Goal: Task Accomplishment & Management: Manage account settings

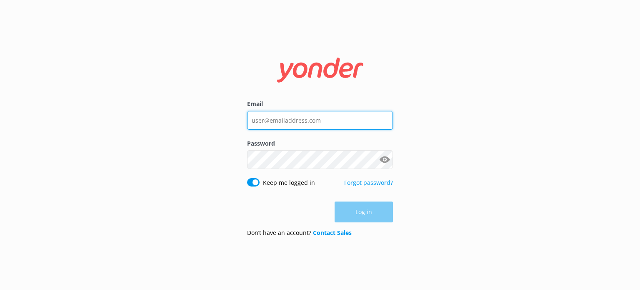
type input "[EMAIL_ADDRESS][DOMAIN_NAME]"
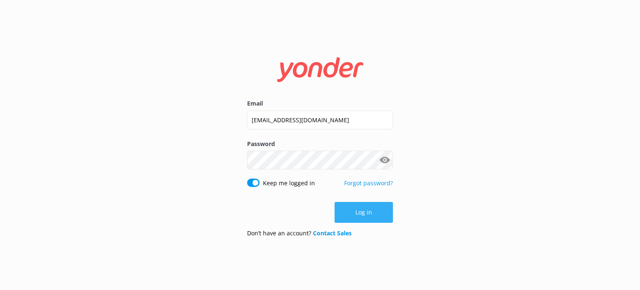
click at [361, 209] on button "Log in" at bounding box center [364, 212] width 58 height 21
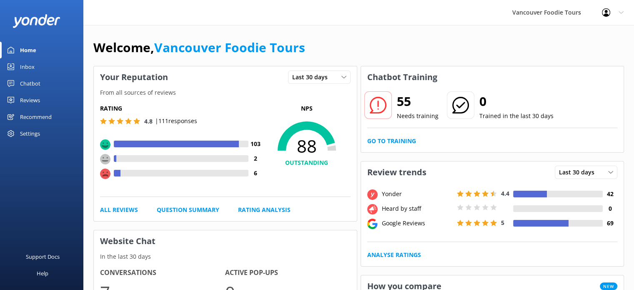
click at [38, 131] on div "Settings" at bounding box center [30, 133] width 20 height 17
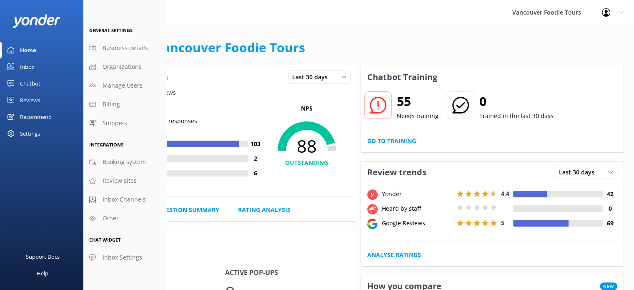
click at [29, 67] on div "Inbox" at bounding box center [27, 66] width 15 height 17
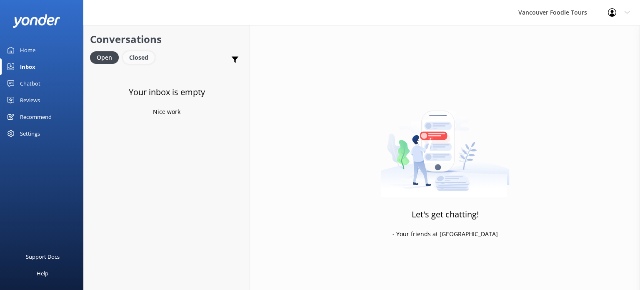
click at [136, 58] on div "Closed" at bounding box center [139, 57] width 32 height 13
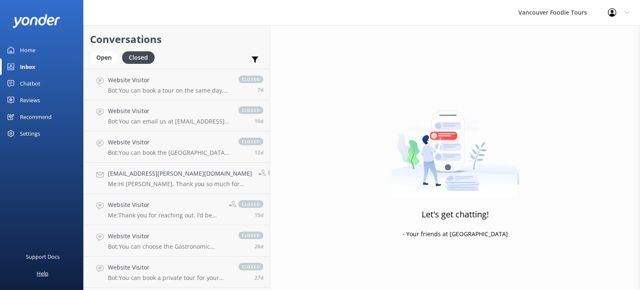
click at [37, 270] on div "Help" at bounding box center [43, 273] width 12 height 17
click at [42, 270] on div "Help" at bounding box center [43, 273] width 12 height 17
click at [43, 273] on div "Help" at bounding box center [43, 273] width 12 height 17
click at [33, 132] on div "Settings" at bounding box center [30, 133] width 20 height 17
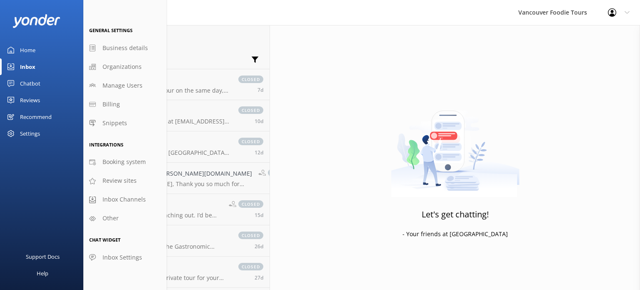
click at [310, 68] on div "Let's get chatting! - Your friends at Yonder" at bounding box center [455, 170] width 370 height 290
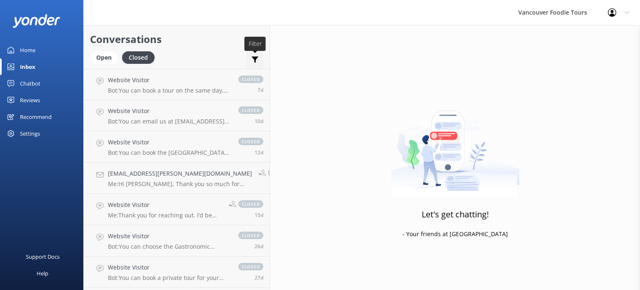
click at [251, 60] on icon at bounding box center [255, 59] width 8 height 8
click at [193, 51] on div "Open Closed Important Converted Assigned to me Unassigned" at bounding box center [176, 61] width 173 height 20
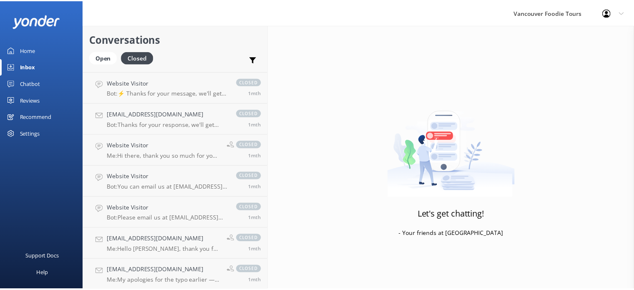
scroll to position [437, 0]
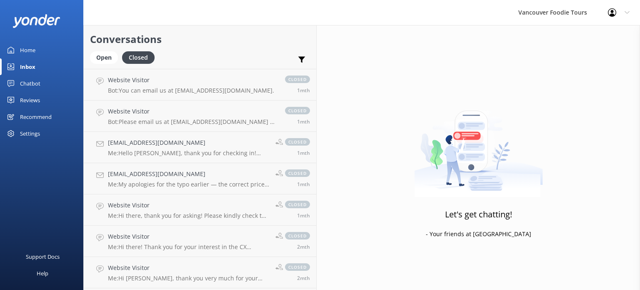
click at [35, 49] on div "Home" at bounding box center [27, 50] width 15 height 17
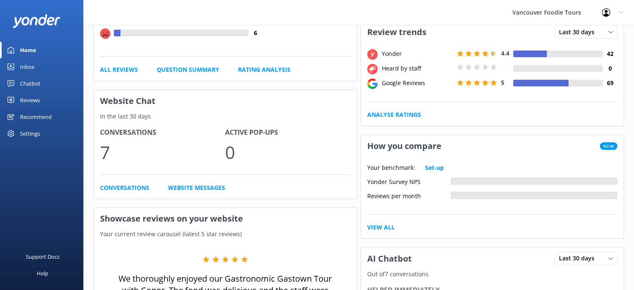
scroll to position [156, 0]
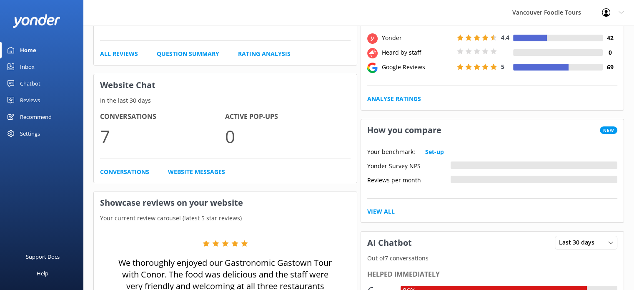
click at [162, 82] on h3 "Website Chat" at bounding box center [225, 85] width 263 height 22
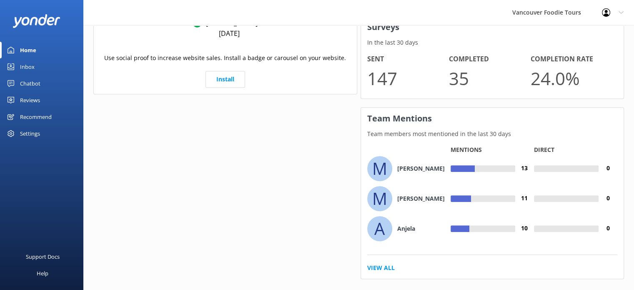
scroll to position [571, 0]
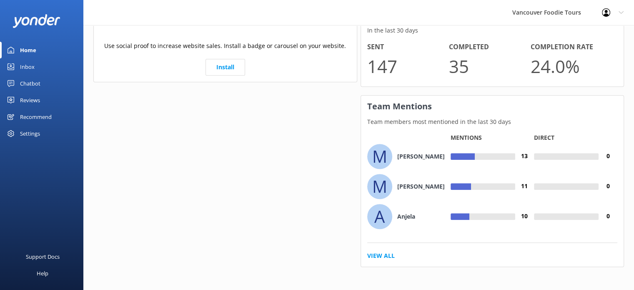
click at [38, 62] on link "Inbox" at bounding box center [41, 66] width 83 height 17
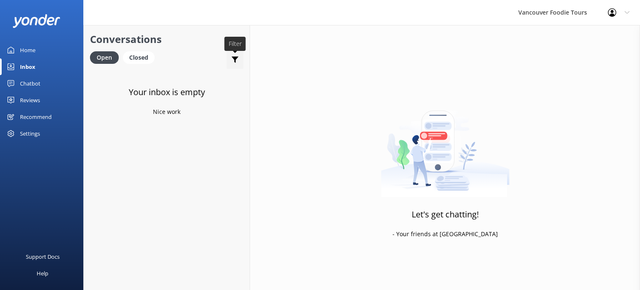
click at [233, 56] on icon at bounding box center [235, 59] width 8 height 8
click at [206, 93] on label "Converted" at bounding box center [206, 91] width 74 height 9
click at [177, 93] on input "Converted" at bounding box center [173, 92] width 8 height 8
click at [205, 93] on label "Converted" at bounding box center [206, 91] width 74 height 9
click at [177, 93] on input "Converted" at bounding box center [173, 92] width 8 height 8
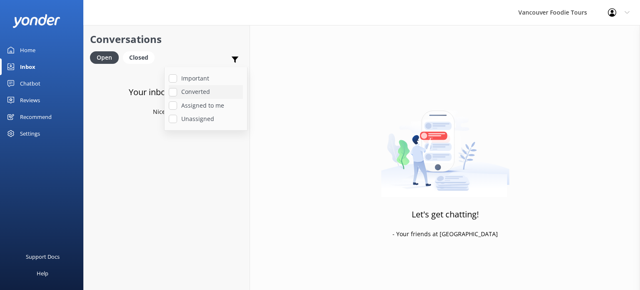
checkbox input "false"
click at [204, 104] on label "Assigned to me" at bounding box center [206, 105] width 74 height 9
click at [177, 104] on input "Assigned to me" at bounding box center [173, 105] width 8 height 8
click at [203, 105] on label "Assigned to me" at bounding box center [206, 105] width 74 height 9
click at [177, 105] on input "Assigned to me" at bounding box center [173, 105] width 8 height 8
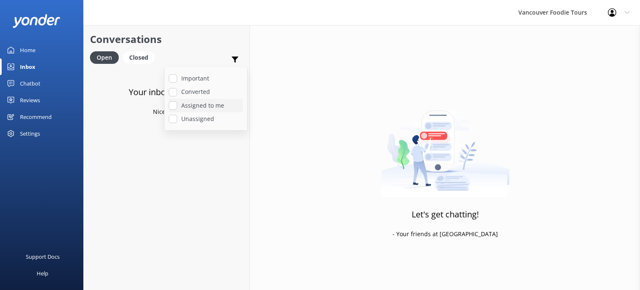
checkbox input "false"
click at [203, 119] on label "Unassigned" at bounding box center [206, 118] width 74 height 9
click at [177, 119] on input "Unassigned" at bounding box center [173, 119] width 8 height 8
click at [203, 118] on label "Unassigned" at bounding box center [206, 118] width 74 height 9
click at [177, 118] on input "Unassigned" at bounding box center [173, 119] width 8 height 8
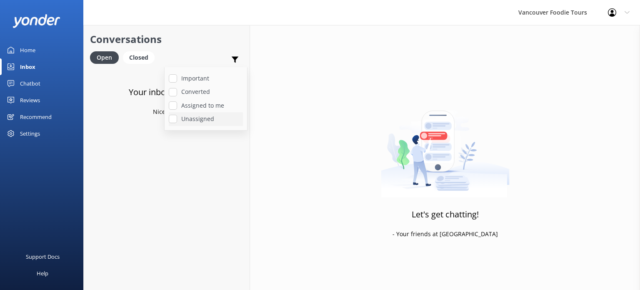
checkbox input "false"
click at [208, 75] on label "Important" at bounding box center [206, 78] width 74 height 9
click at [177, 75] on input "Important" at bounding box center [173, 78] width 8 height 8
click at [208, 75] on label "Important" at bounding box center [206, 78] width 74 height 9
click at [177, 75] on input "Important" at bounding box center [173, 78] width 8 height 8
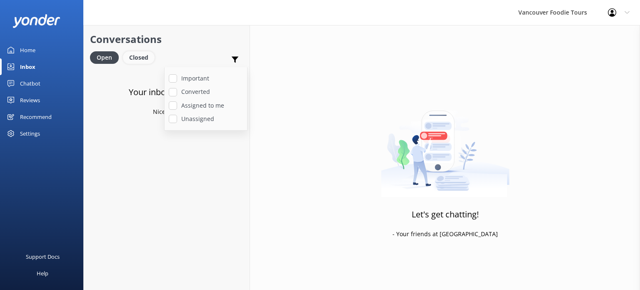
click at [147, 57] on div "Closed" at bounding box center [139, 57] width 32 height 13
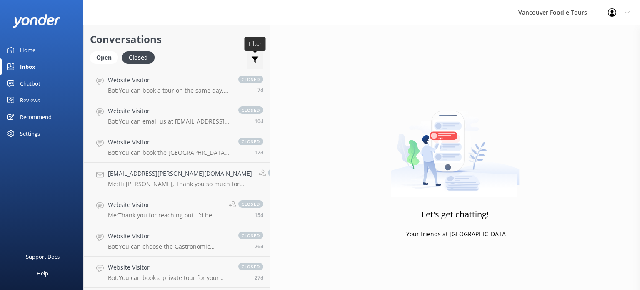
click at [252, 62] on use at bounding box center [255, 60] width 7 height 6
click at [228, 80] on label "Important" at bounding box center [226, 78] width 74 height 9
click at [197, 80] on input "Important" at bounding box center [193, 78] width 8 height 8
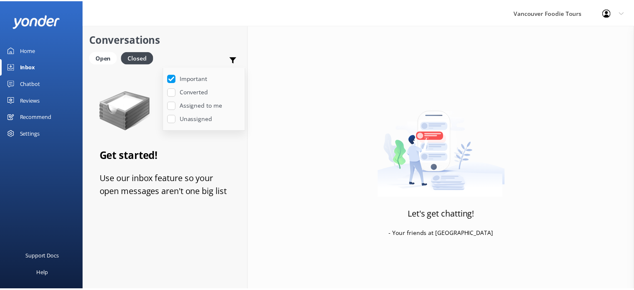
scroll to position [68, 0]
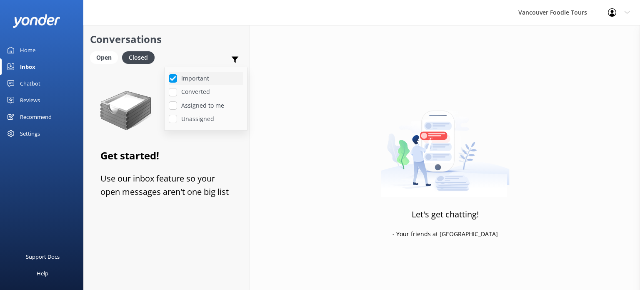
click at [209, 83] on div "Important" at bounding box center [206, 78] width 74 height 13
click at [208, 79] on label "Important" at bounding box center [206, 78] width 74 height 9
click at [177, 79] on input "Important" at bounding box center [173, 78] width 8 height 8
checkbox input "false"
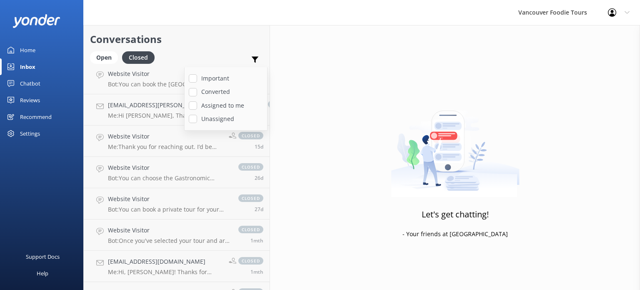
click at [247, 53] on div "Important Converted Assigned to me Unassigned" at bounding box center [255, 61] width 17 height 20
click at [30, 79] on div "Chatbot" at bounding box center [30, 83] width 20 height 17
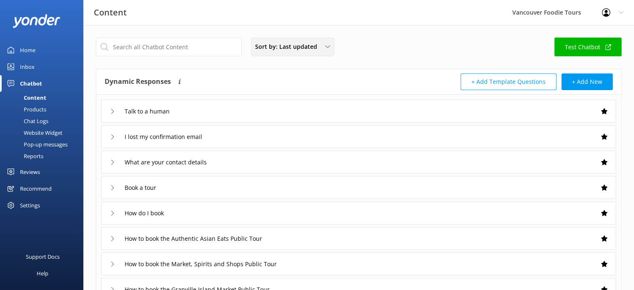
click at [273, 48] on span "Sort by: Last updated" at bounding box center [288, 46] width 67 height 9
click at [268, 71] on div "Title (A-Z)" at bounding box center [267, 67] width 23 height 8
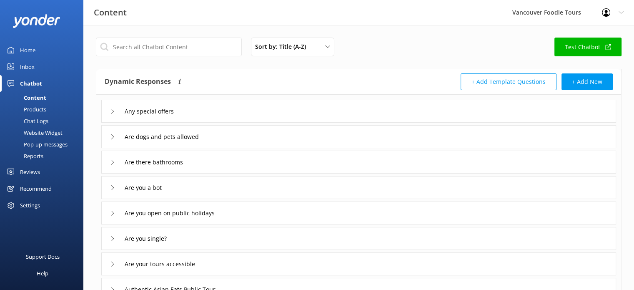
click at [38, 121] on div "Chat Logs" at bounding box center [26, 121] width 43 height 12
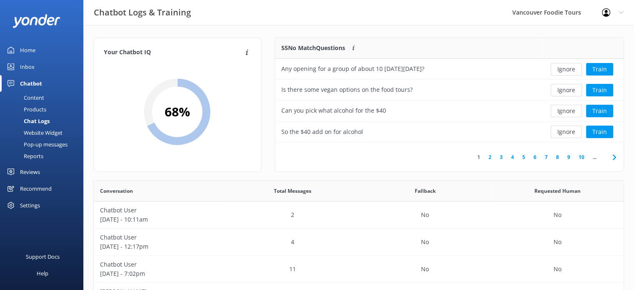
click at [30, 128] on div "Website Widget" at bounding box center [34, 133] width 58 height 12
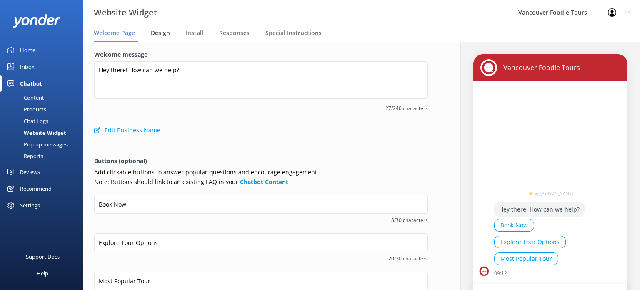
click at [161, 31] on span "Design" at bounding box center [160, 33] width 19 height 8
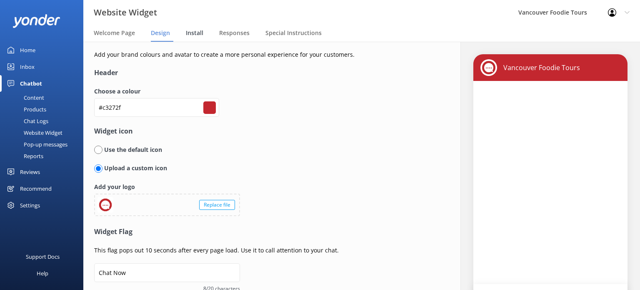
click at [192, 31] on span "Install" at bounding box center [195, 33] width 18 height 8
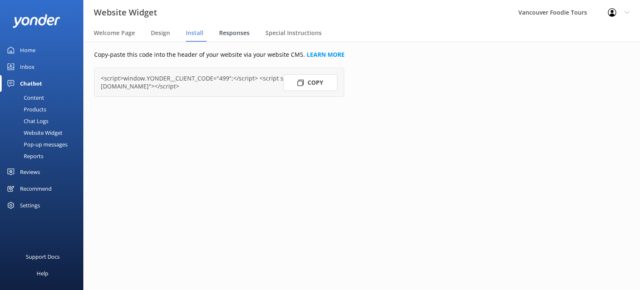
click at [232, 30] on span "Responses" at bounding box center [234, 33] width 30 height 8
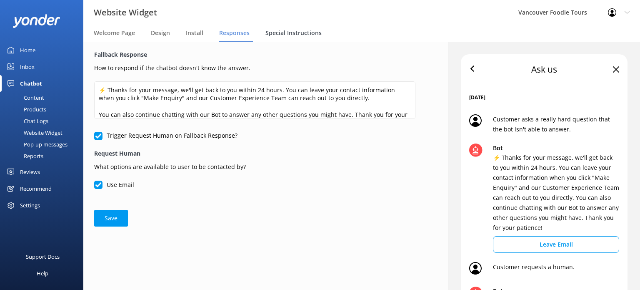
click at [278, 35] on span "Special Instructions" at bounding box center [294, 33] width 56 height 8
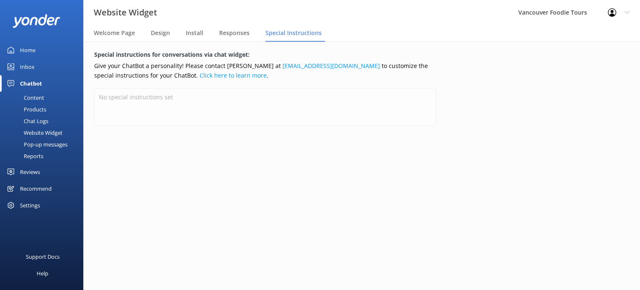
click at [37, 133] on div "Website Widget" at bounding box center [34, 133] width 58 height 12
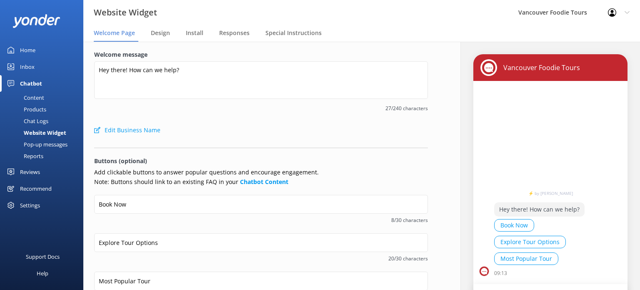
click at [34, 144] on div "Pop-up messages" at bounding box center [36, 144] width 63 height 12
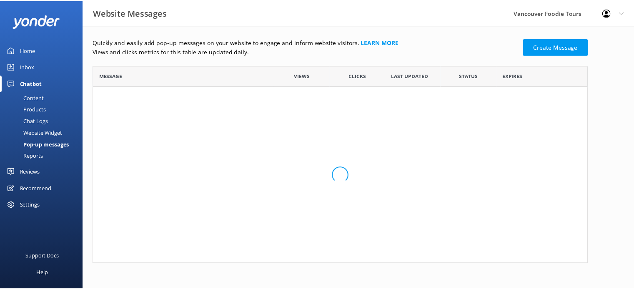
scroll to position [192, 494]
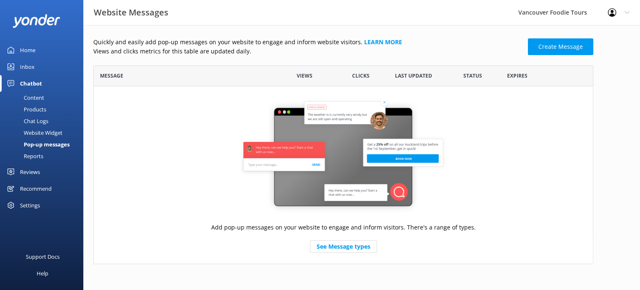
click at [33, 155] on div "Reports" at bounding box center [24, 156] width 38 height 12
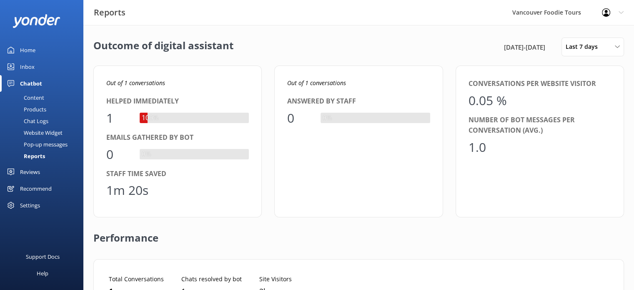
scroll to position [77, 499]
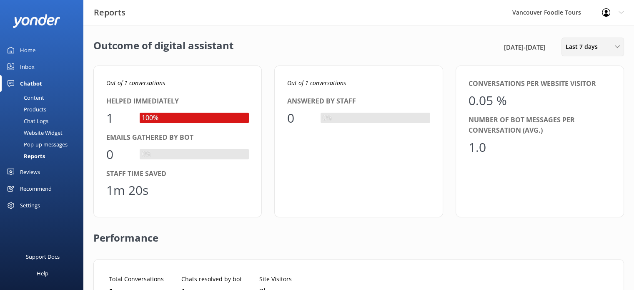
click at [577, 54] on div "Last 7 days Last 7 days Last 30 days Last month Last 90 days Last 180 days Cust…" at bounding box center [592, 47] width 63 height 19
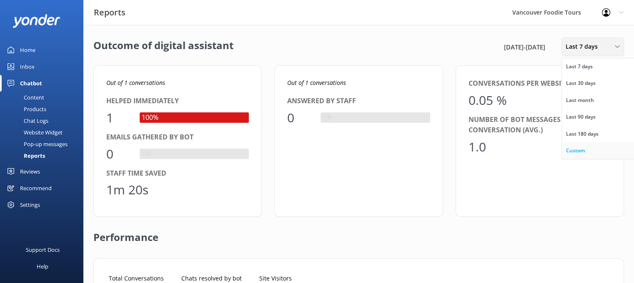
click at [575, 148] on div "Custom" at bounding box center [575, 151] width 19 height 8
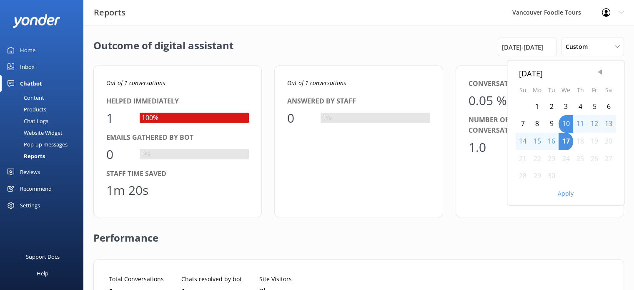
click at [598, 75] on span "Previous Month" at bounding box center [600, 72] width 8 height 8
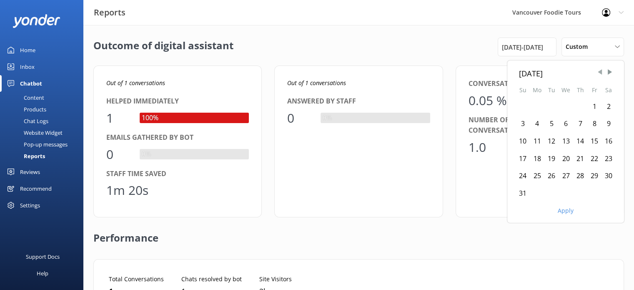
click at [600, 71] on span "Previous Month" at bounding box center [600, 72] width 8 height 8
click at [546, 70] on div "April 2025" at bounding box center [565, 73] width 93 height 12
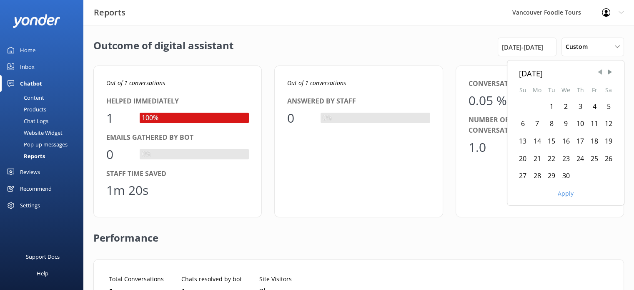
click at [597, 73] on span "Previous Month" at bounding box center [600, 72] width 8 height 8
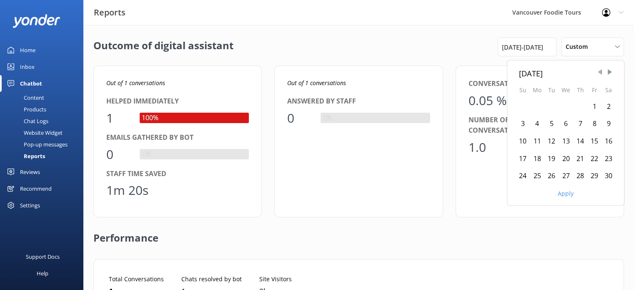
click at [597, 73] on span "Previous Month" at bounding box center [600, 72] width 8 height 8
click at [608, 73] on span "Next Month" at bounding box center [610, 72] width 8 height 8
click at [552, 141] on div "17" at bounding box center [551, 142] width 14 height 18
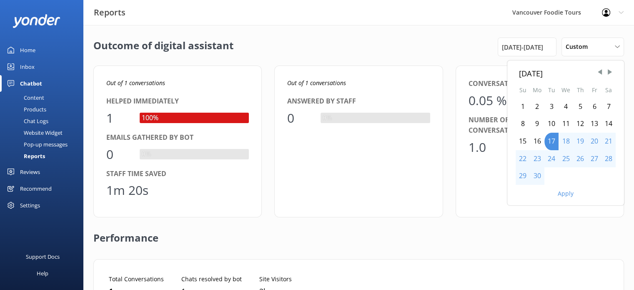
click at [522, 109] on div "1" at bounding box center [523, 107] width 14 height 18
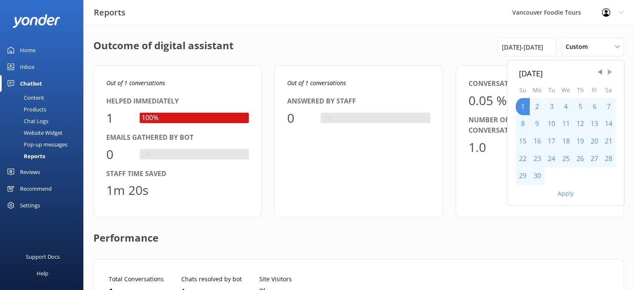
click at [609, 71] on span "Next Month" at bounding box center [610, 72] width 8 height 8
click at [609, 72] on span "Next Month" at bounding box center [610, 72] width 8 height 8
click at [609, 73] on span "Next Month" at bounding box center [610, 72] width 8 height 8
click at [610, 73] on span "Next Month" at bounding box center [610, 72] width 8 height 8
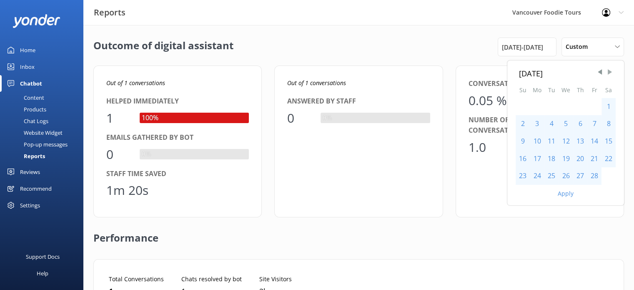
click at [610, 73] on span "Next Month" at bounding box center [610, 72] width 8 height 8
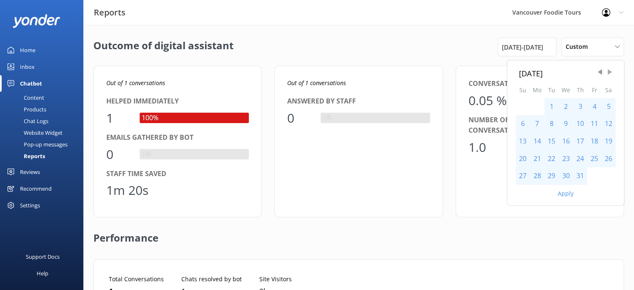
click at [610, 73] on span "Next Month" at bounding box center [610, 72] width 8 height 8
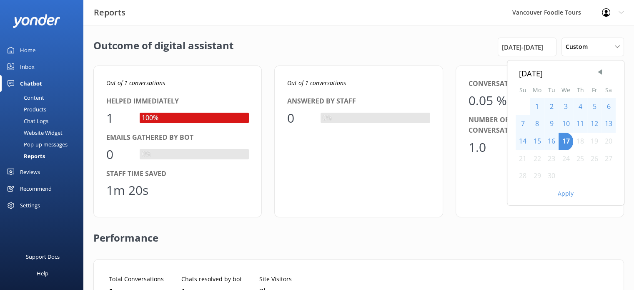
click at [561, 193] on button "Apply" at bounding box center [566, 193] width 16 height 6
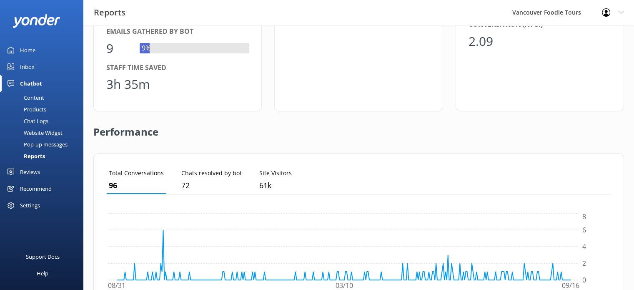
scroll to position [107, 0]
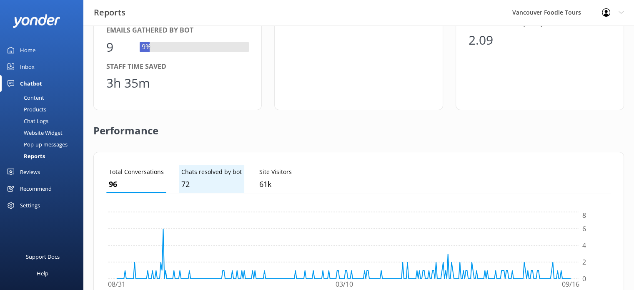
drag, startPoint x: 185, startPoint y: 173, endPoint x: 203, endPoint y: 181, distance: 19.2
click at [203, 181] on p "72" at bounding box center [211, 184] width 60 height 12
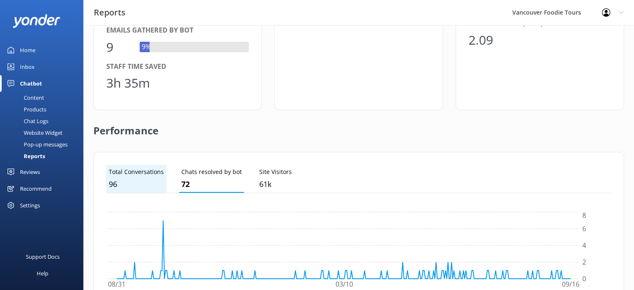
click at [150, 181] on p "96" at bounding box center [136, 184] width 55 height 12
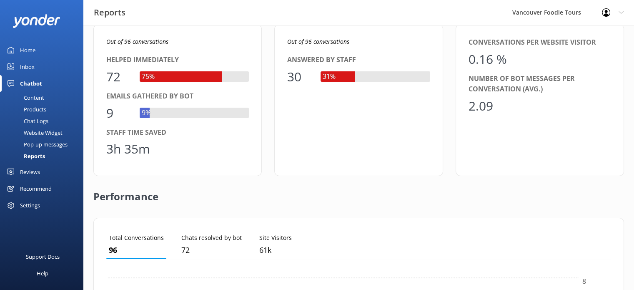
scroll to position [0, 0]
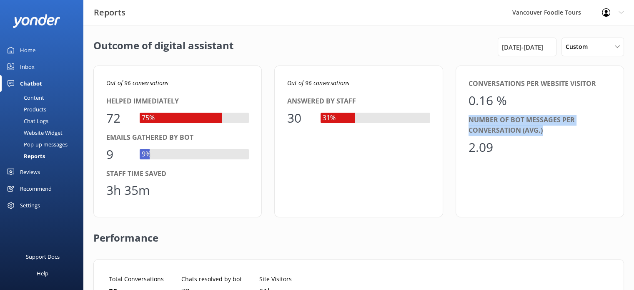
drag, startPoint x: 564, startPoint y: 135, endPoint x: 482, endPoint y: 127, distance: 82.9
click at [466, 118] on div "Conversations per website visitor 0.16 % Number of bot messages per conversatio…" at bounding box center [540, 141] width 168 height 152
copy div "Number of bot messages per conversation (avg.)"
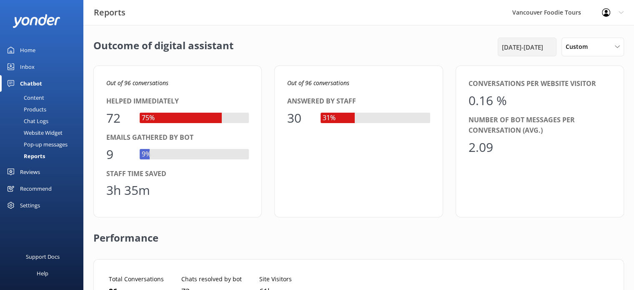
click at [524, 43] on span "1st Sep 24 - 17th Sep 25" at bounding box center [522, 47] width 41 height 10
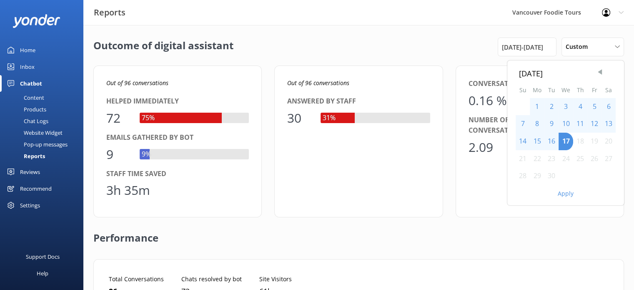
click at [598, 71] on span "Previous Month" at bounding box center [600, 72] width 8 height 8
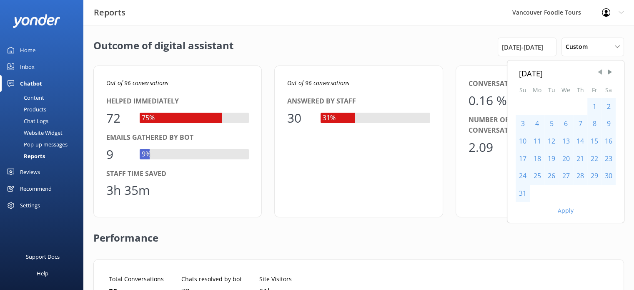
click at [598, 71] on span "Previous Month" at bounding box center [600, 72] width 8 height 8
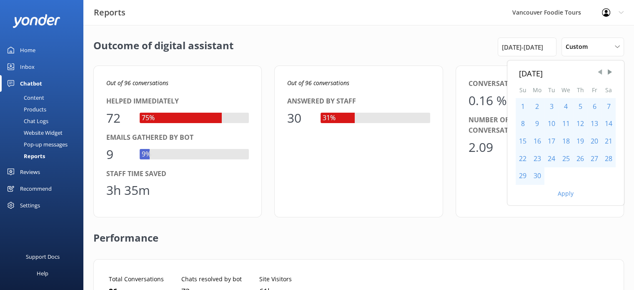
click at [598, 71] on span "Previous Month" at bounding box center [600, 72] width 8 height 8
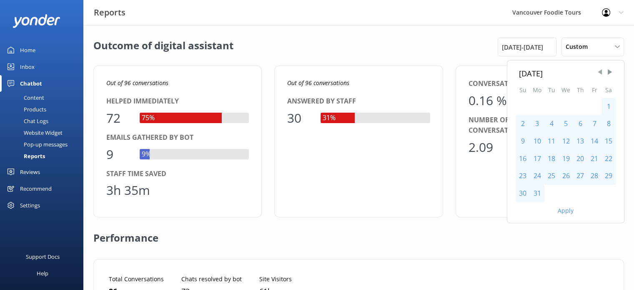
click at [598, 71] on span "Previous Month" at bounding box center [600, 72] width 8 height 8
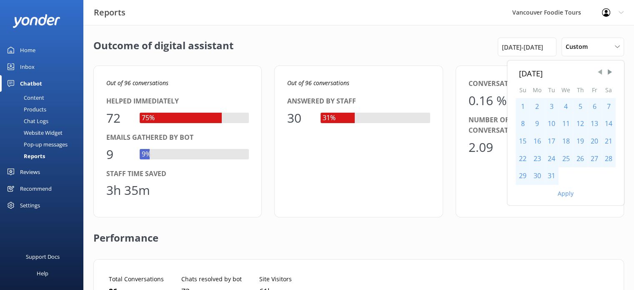
click at [598, 70] on span "Previous Month" at bounding box center [600, 72] width 8 height 8
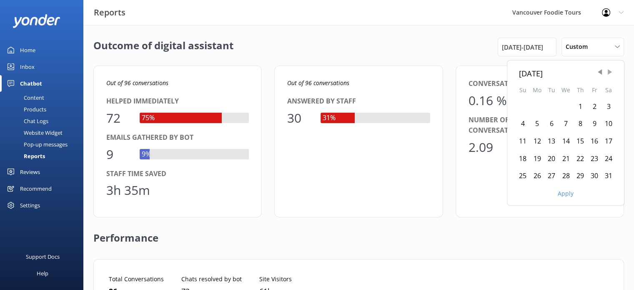
click at [608, 71] on span "Next Month" at bounding box center [610, 72] width 8 height 8
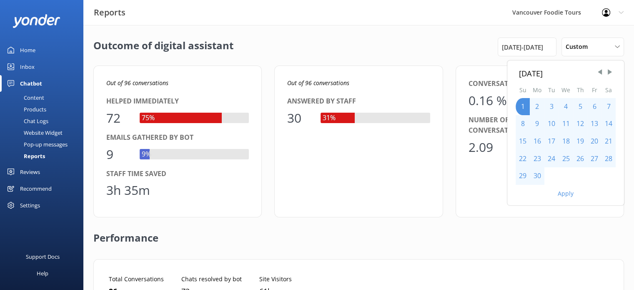
click at [550, 140] on div "17" at bounding box center [551, 142] width 14 height 18
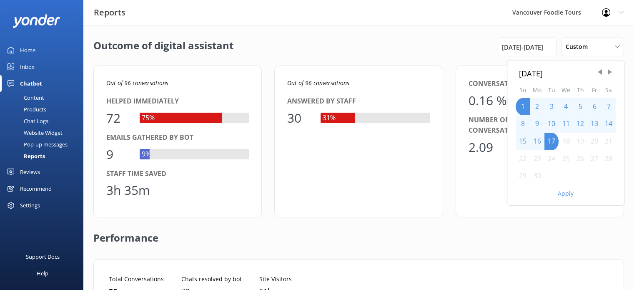
drag, startPoint x: 524, startPoint y: 105, endPoint x: 538, endPoint y: 126, distance: 25.1
click at [538, 126] on div "1 2 3 4 5 6 7 8 9 10 11 12 13 14 15 16 17 18 19 20 21 22 23 24 25 26 27 28 29 30" at bounding box center [566, 141] width 100 height 87
click at [551, 140] on div "17" at bounding box center [551, 142] width 14 height 18
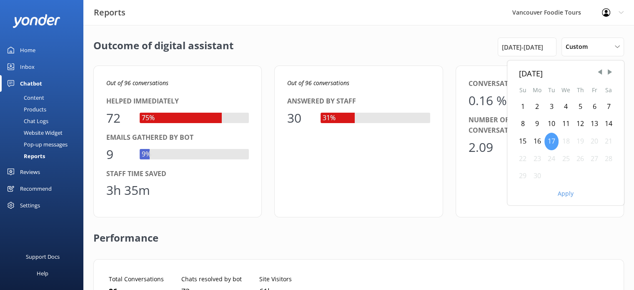
click at [556, 140] on div "17" at bounding box center [551, 142] width 14 height 18
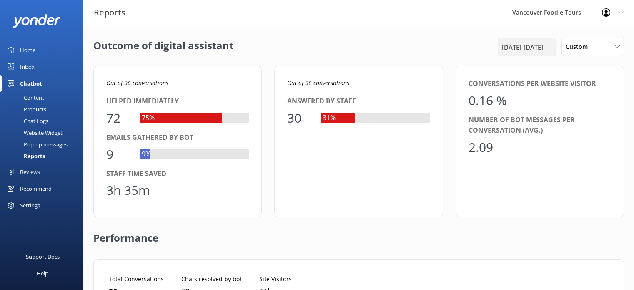
click at [531, 47] on span "1st Sep 24 - 17th Sep 25" at bounding box center [522, 47] width 41 height 10
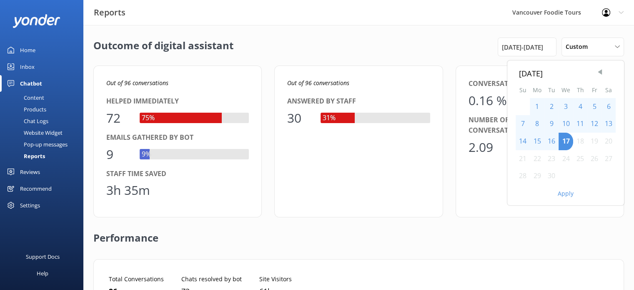
click at [599, 71] on span "Previous Month" at bounding box center [600, 72] width 8 height 8
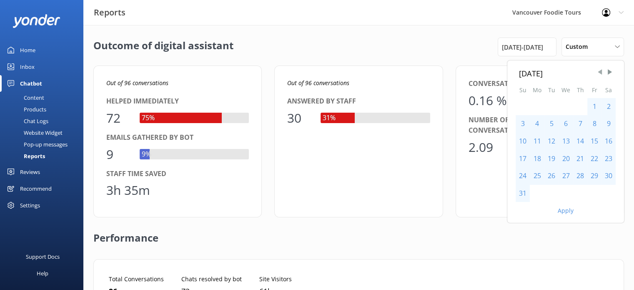
click at [599, 71] on span "Previous Month" at bounding box center [600, 72] width 8 height 8
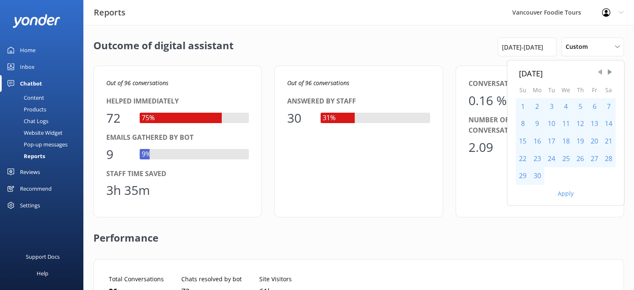
click at [599, 71] on span "Previous Month" at bounding box center [600, 72] width 8 height 8
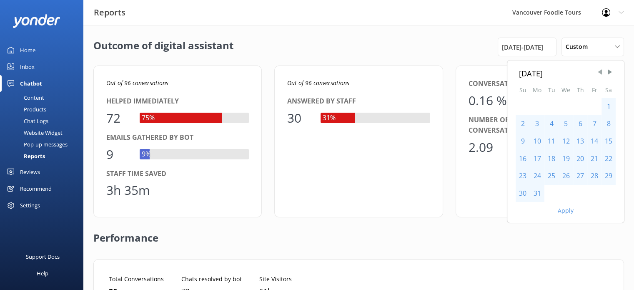
click at [599, 71] on span "Previous Month" at bounding box center [600, 72] width 8 height 8
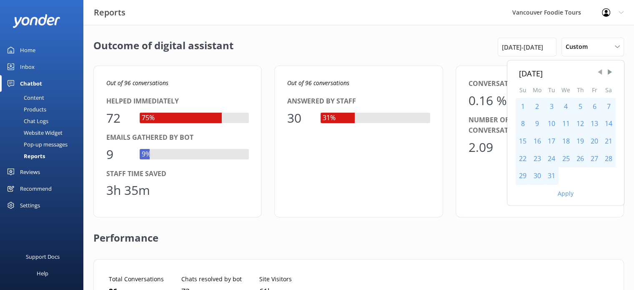
click at [599, 71] on span "Previous Month" at bounding box center [600, 72] width 8 height 8
click at [553, 140] on div "17" at bounding box center [551, 142] width 14 height 18
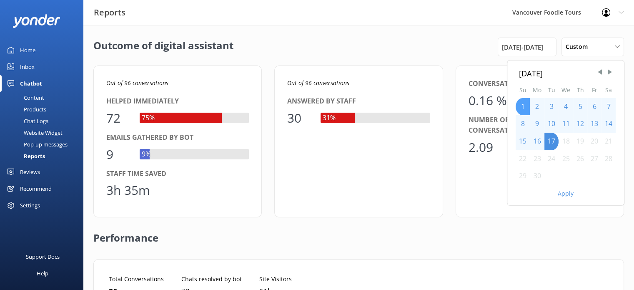
click at [529, 106] on div "1" at bounding box center [523, 107] width 14 height 18
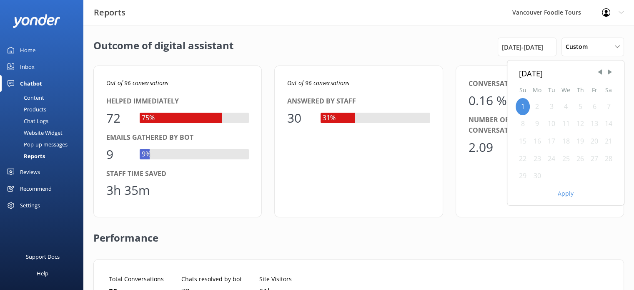
click at [550, 140] on div "17" at bounding box center [551, 142] width 14 height 18
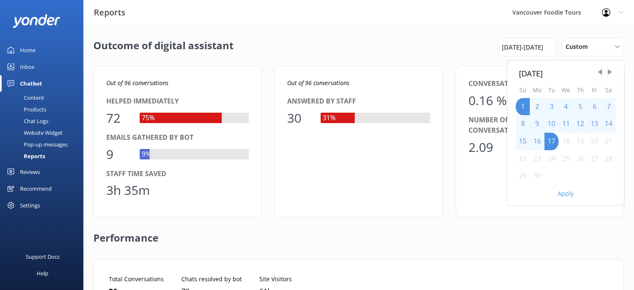
click at [539, 144] on div "16" at bounding box center [537, 142] width 15 height 18
drag, startPoint x: 524, startPoint y: 107, endPoint x: 550, endPoint y: 138, distance: 40.5
click at [550, 138] on div "1 2 3 4 5 6 7 8 9 10 11 12 13 14 15 16 17 18 19 20 21 22 23 24 25 26 27 28 29 30" at bounding box center [566, 141] width 100 height 87
click at [554, 103] on div "3" at bounding box center [551, 107] width 14 height 18
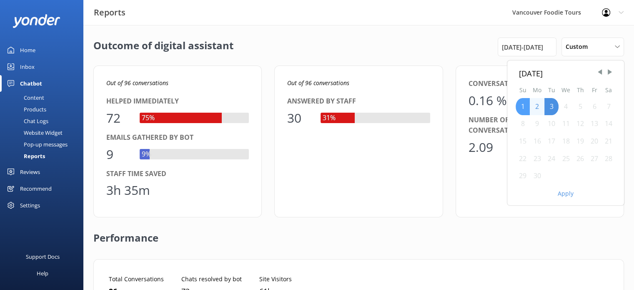
click at [526, 111] on div "1" at bounding box center [523, 107] width 14 height 18
click at [555, 140] on div "17" at bounding box center [551, 142] width 14 height 18
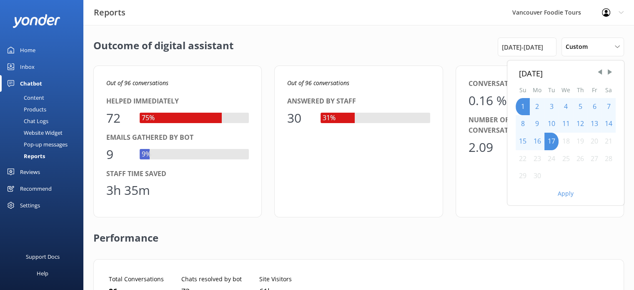
click at [570, 144] on div "18" at bounding box center [566, 142] width 15 height 18
click at [555, 160] on div "24" at bounding box center [551, 159] width 14 height 18
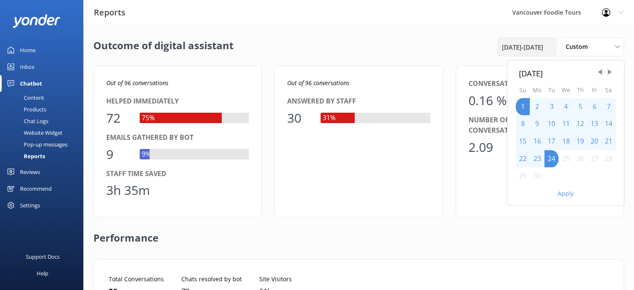
click at [537, 48] on span "1st Sep 24 - 17th Sep 25" at bounding box center [522, 47] width 41 height 10
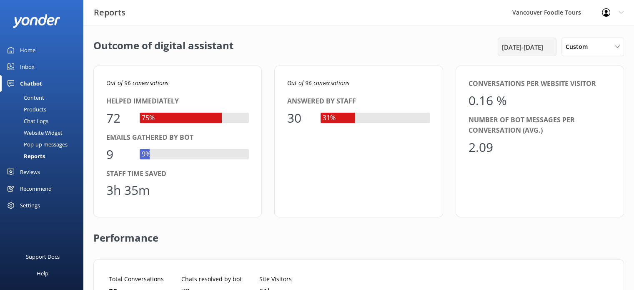
click at [533, 51] on span "1st Sep 24 - 17th Sep 25" at bounding box center [522, 47] width 41 height 10
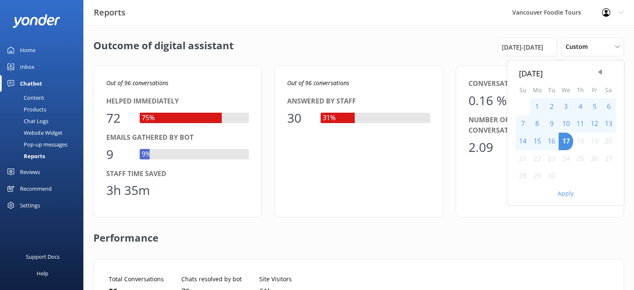
click at [533, 105] on div "1" at bounding box center [537, 107] width 15 height 18
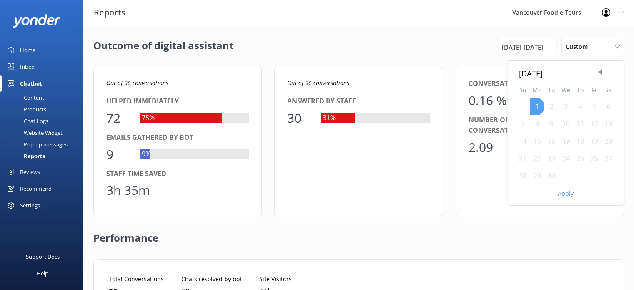
drag, startPoint x: 534, startPoint y: 108, endPoint x: 543, endPoint y: 110, distance: 8.9
click at [543, 110] on div "1" at bounding box center [537, 107] width 15 height 18
click at [579, 133] on div "18" at bounding box center [580, 142] width 14 height 18
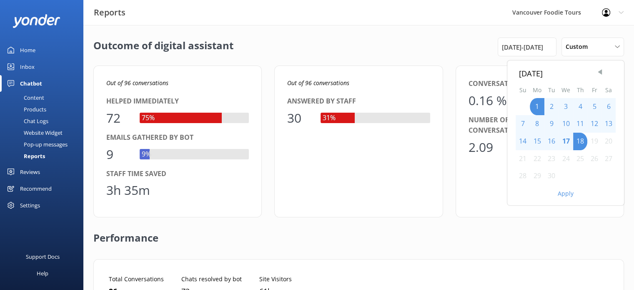
click at [601, 75] on span "Previous Month" at bounding box center [600, 72] width 8 height 8
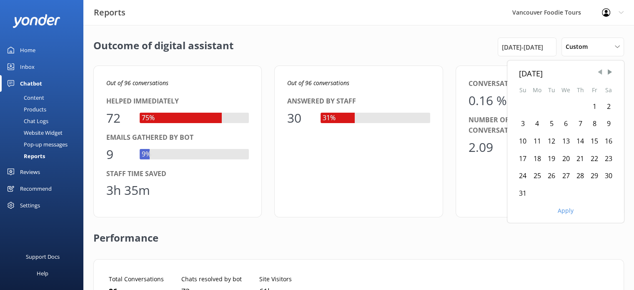
click at [601, 75] on span "Previous Month" at bounding box center [600, 72] width 8 height 8
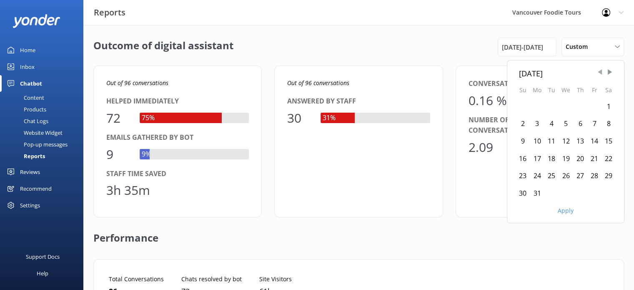
click at [600, 75] on span "Previous Month" at bounding box center [600, 72] width 8 height 8
click at [602, 77] on div "February 2025" at bounding box center [565, 73] width 93 height 12
click at [597, 72] on span "Previous Month" at bounding box center [600, 72] width 8 height 8
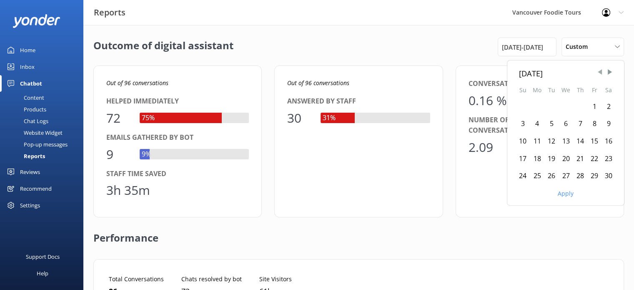
click at [597, 72] on span "Previous Month" at bounding box center [600, 72] width 8 height 8
click at [552, 141] on div "17" at bounding box center [551, 142] width 14 height 18
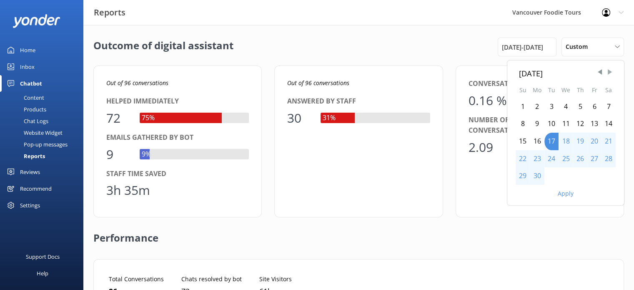
click at [610, 70] on span "Next Month" at bounding box center [610, 72] width 8 height 8
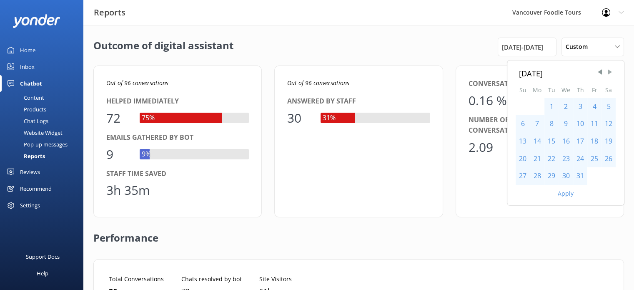
click at [610, 70] on span "Next Month" at bounding box center [610, 72] width 8 height 8
click at [611, 70] on span "Next Month" at bounding box center [610, 72] width 8 height 8
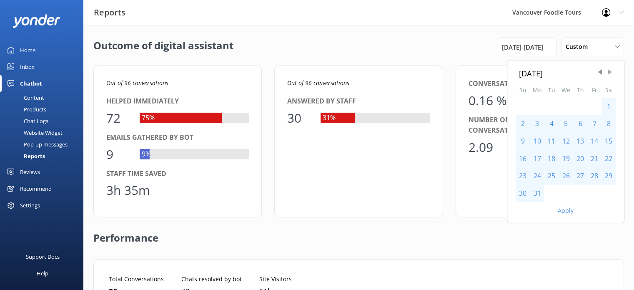
click at [611, 70] on span "Next Month" at bounding box center [610, 72] width 8 height 8
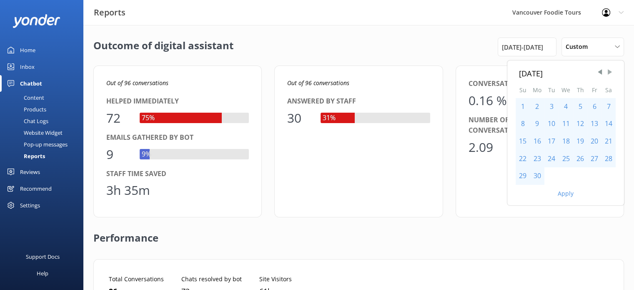
click at [611, 69] on span "Next Month" at bounding box center [610, 72] width 8 height 8
click at [611, 68] on span "Next Month" at bounding box center [610, 72] width 8 height 8
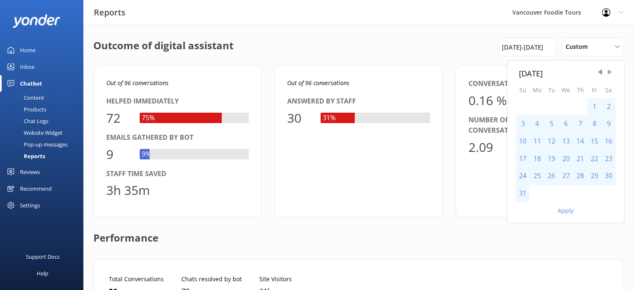
click at [611, 68] on span "Next Month" at bounding box center [610, 72] width 8 height 8
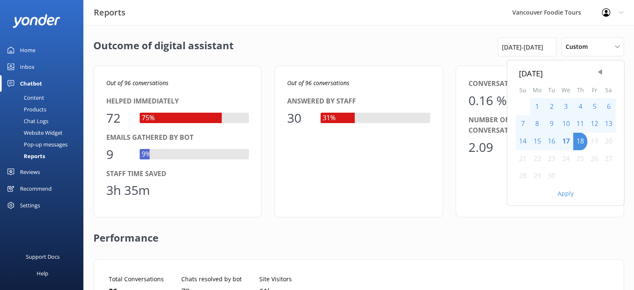
click at [566, 141] on div "17" at bounding box center [566, 142] width 15 height 18
click at [569, 196] on button "Apply" at bounding box center [566, 193] width 16 height 6
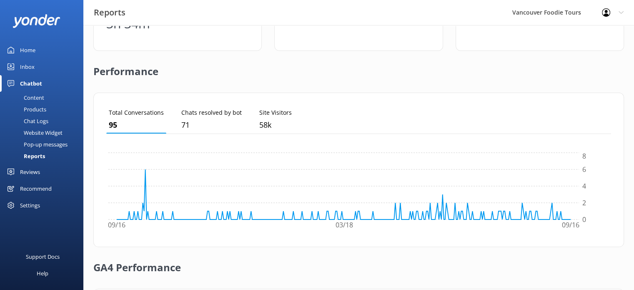
scroll to position [172, 0]
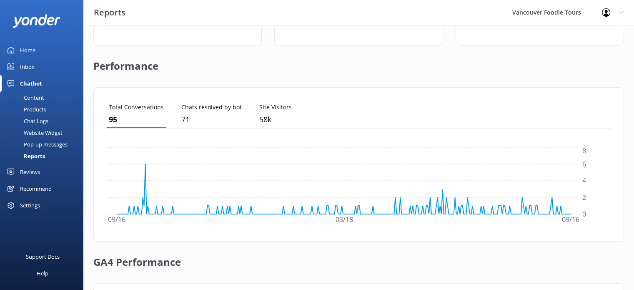
click at [40, 156] on div "Reports" at bounding box center [25, 156] width 40 height 12
click at [27, 189] on div "Recommend" at bounding box center [36, 188] width 32 height 17
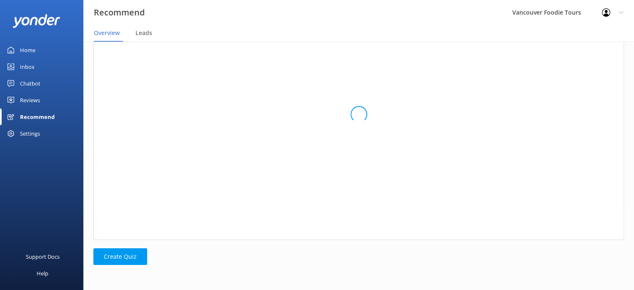
scroll to position [265, 524]
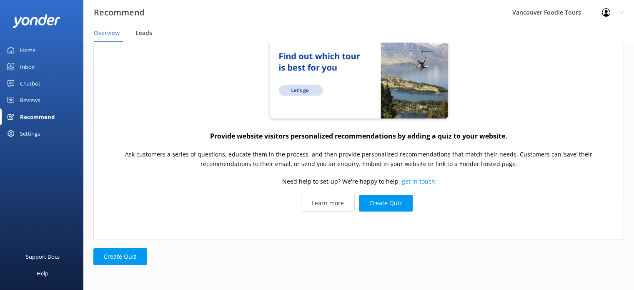
click at [136, 37] on div "Leads" at bounding box center [145, 33] width 20 height 17
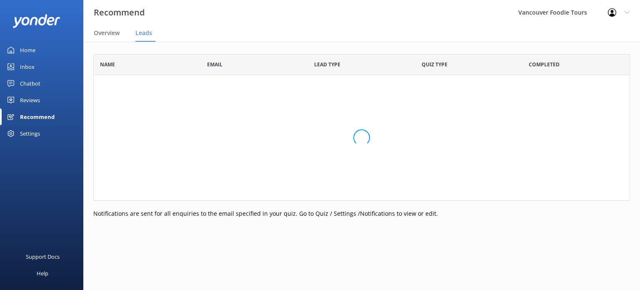
scroll to position [140, 530]
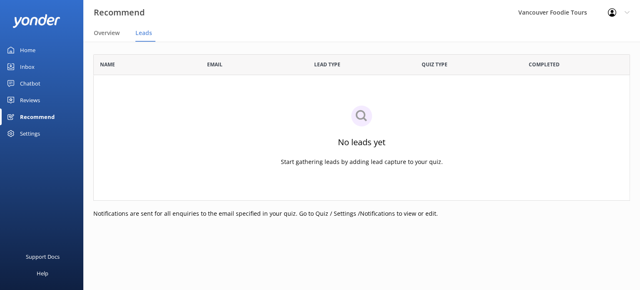
click at [36, 133] on div "Settings" at bounding box center [30, 133] width 20 height 17
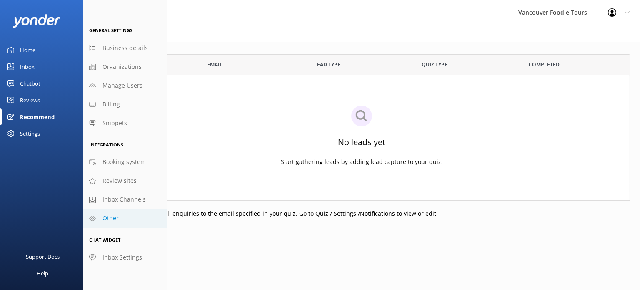
drag, startPoint x: 132, startPoint y: 196, endPoint x: 135, endPoint y: 216, distance: 20.8
click at [45, 256] on div "Support Docs" at bounding box center [43, 256] width 34 height 17
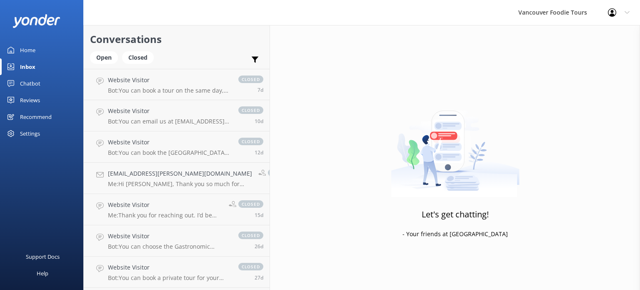
click at [629, 23] on div "Profile Settings Logout" at bounding box center [619, 12] width 43 height 25
click at [603, 41] on link "Profile Settings" at bounding box center [598, 35] width 83 height 21
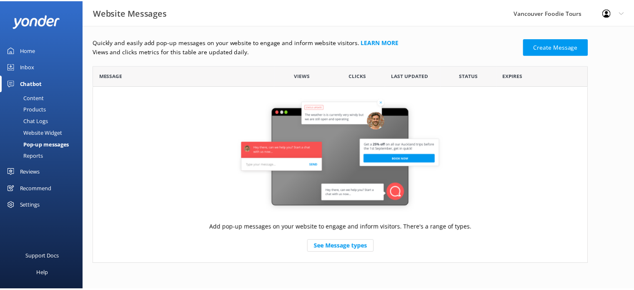
scroll to position [7, 7]
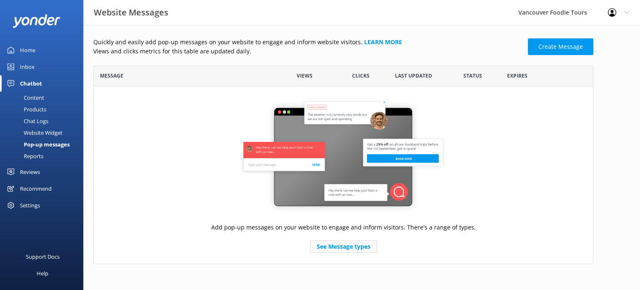
click at [351, 248] on link "See Message types" at bounding box center [343, 246] width 67 height 13
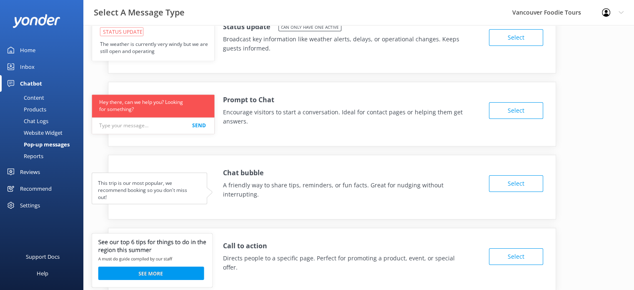
scroll to position [42, 0]
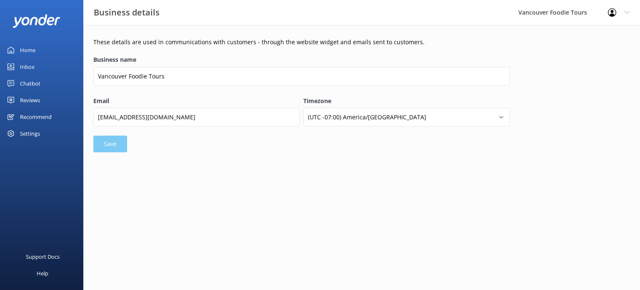
select select "America/Tijuana"
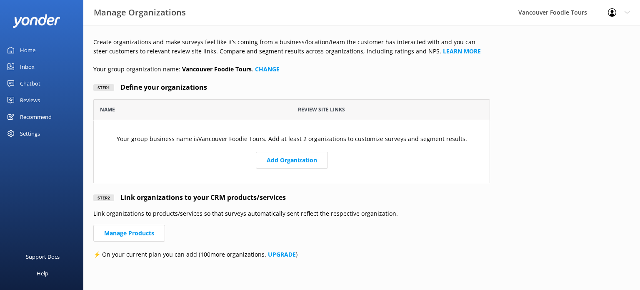
scroll to position [77, 390]
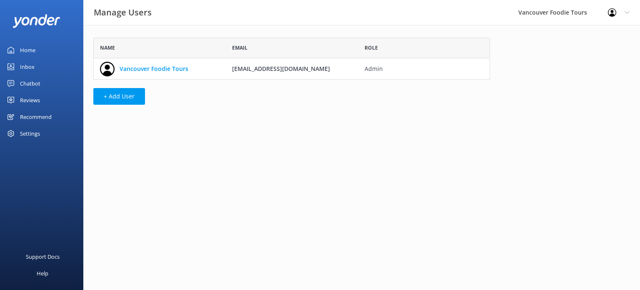
scroll to position [7, 7]
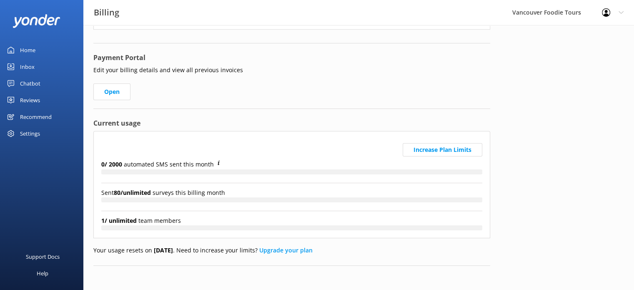
scroll to position [120, 0]
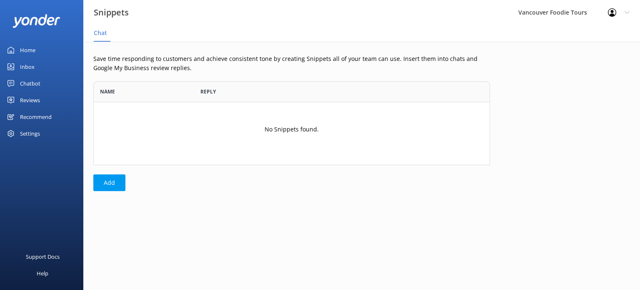
scroll to position [7, 7]
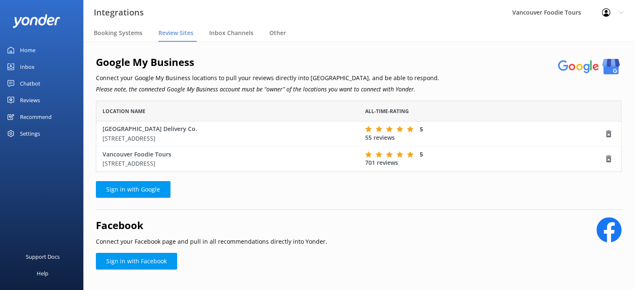
scroll to position [65, 519]
click at [220, 35] on span "Inbox Channels" at bounding box center [231, 33] width 44 height 8
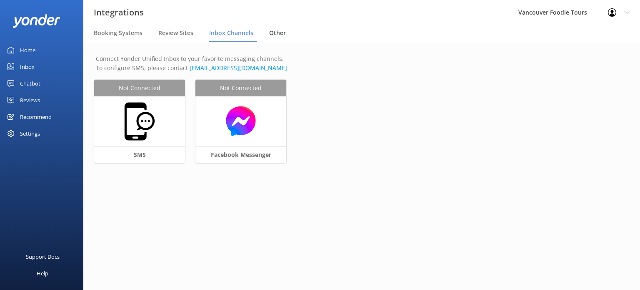
click at [269, 33] on span "Other" at bounding box center [277, 33] width 17 height 8
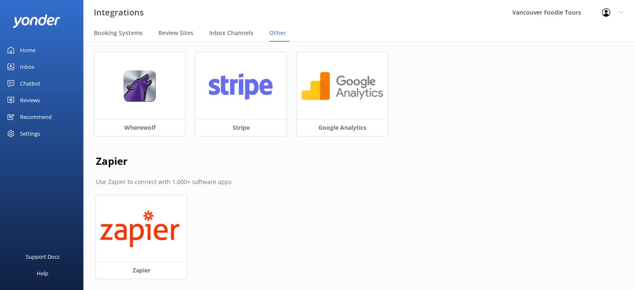
scroll to position [15, 0]
